Goal: Check status: Check status

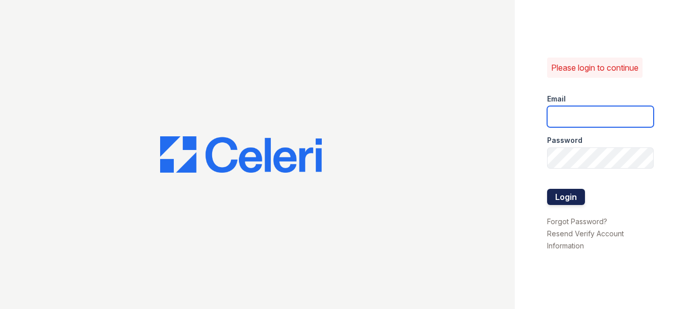
type input "[EMAIL_ADDRESS][DOMAIN_NAME]"
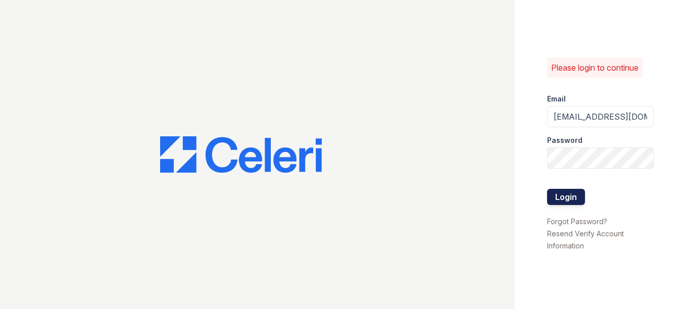
click at [561, 196] on button "Login" at bounding box center [566, 197] width 38 height 16
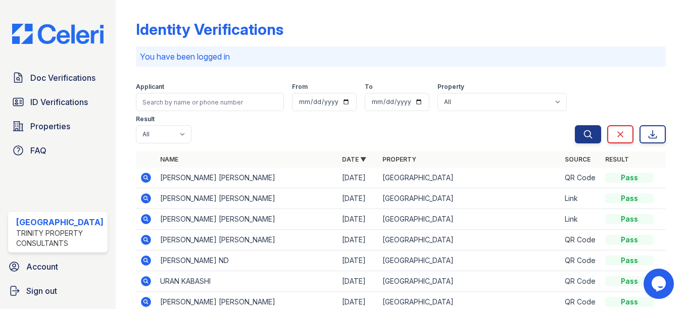
click at [141, 179] on icon at bounding box center [146, 178] width 12 height 12
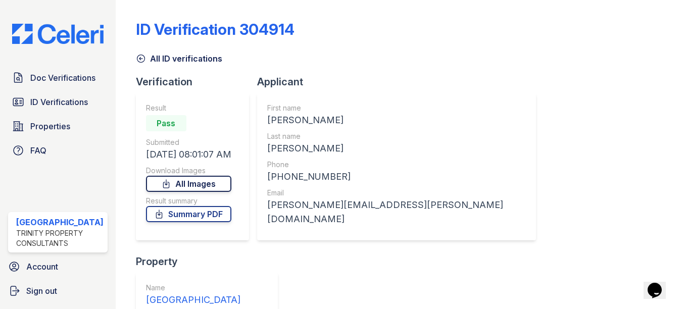
click at [207, 181] on link "All Images" at bounding box center [188, 184] width 85 height 16
click at [274, 240] on div "First name [PERSON_NAME] Last name [PERSON_NAME] Phone [PHONE_NUMBER] Email [PE…" at bounding box center [396, 166] width 279 height 147
click at [219, 211] on link "Summary PDF" at bounding box center [188, 214] width 85 height 16
click at [49, 101] on span "ID Verifications" at bounding box center [59, 102] width 58 height 12
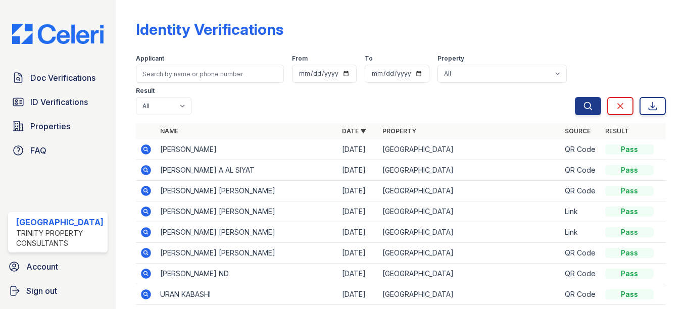
click at [143, 148] on icon at bounding box center [146, 149] width 10 height 10
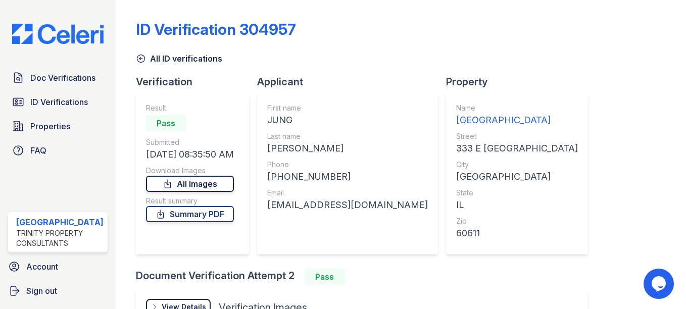
click at [214, 182] on link "All Images" at bounding box center [190, 184] width 88 height 16
click at [189, 219] on link "Summary PDF" at bounding box center [190, 214] width 88 height 16
click at [70, 101] on span "ID Verifications" at bounding box center [59, 102] width 58 height 12
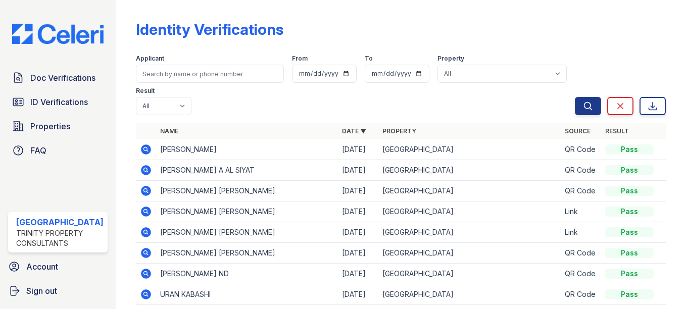
click at [144, 210] on icon at bounding box center [145, 211] width 3 height 3
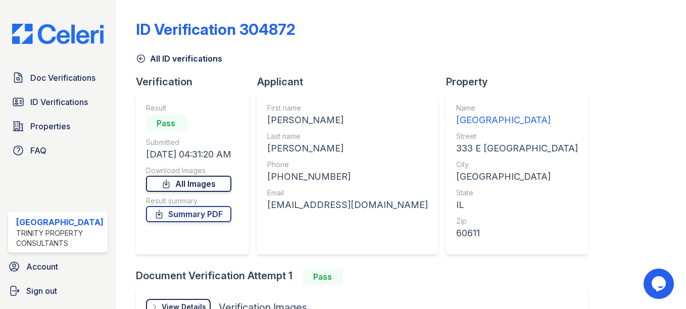
click at [201, 182] on link "All Images" at bounding box center [188, 184] width 85 height 16
